Goal: Download file/media

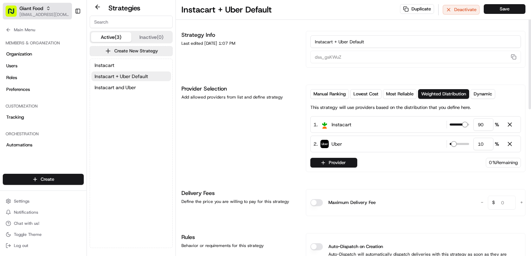
click at [48, 11] on div "Giant Food" at bounding box center [44, 8] width 50 height 7
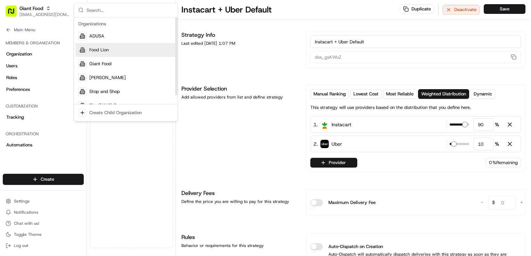
click at [101, 48] on span "Food Lion" at bounding box center [98, 50] width 19 height 6
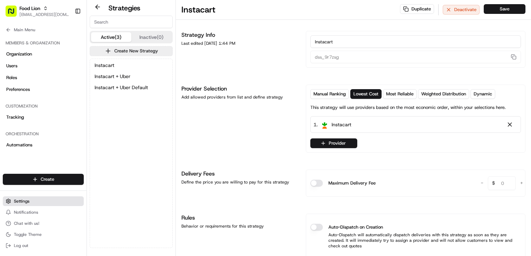
click at [28, 204] on span "Settings" at bounding box center [22, 202] width 16 height 6
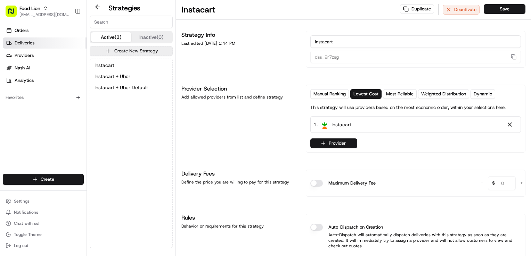
click at [41, 40] on link "Deliveries" at bounding box center [45, 43] width 84 height 11
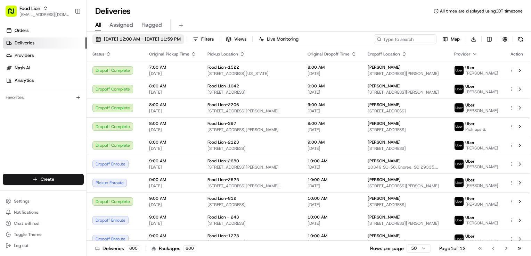
click at [163, 38] on span "[DATE] 12:00 AM - [DATE] 11:59 PM" at bounding box center [142, 39] width 77 height 6
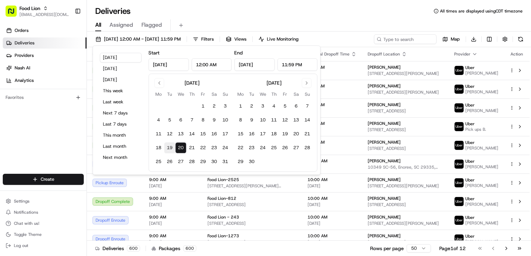
click at [171, 149] on button "19" at bounding box center [169, 147] width 11 height 11
type input "[DATE]"
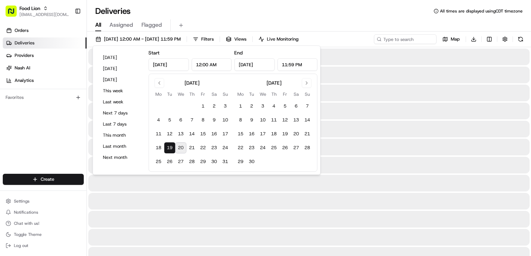
click at [366, 7] on div "Deliveries All times are displayed using CDT timezone" at bounding box center [309, 11] width 444 height 11
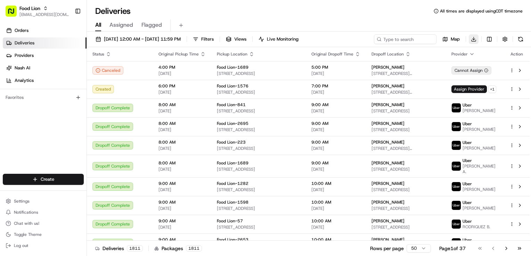
click at [471, 38] on html "Food Lion [EMAIL_ADDRESS][DOMAIN_NAME] Toggle Sidebar Orders Deliveries Provide…" at bounding box center [265, 128] width 531 height 256
click at [462, 67] on span "Completed Report" at bounding box center [453, 65] width 34 height 6
